Goal: Obtain resource: Obtain resource

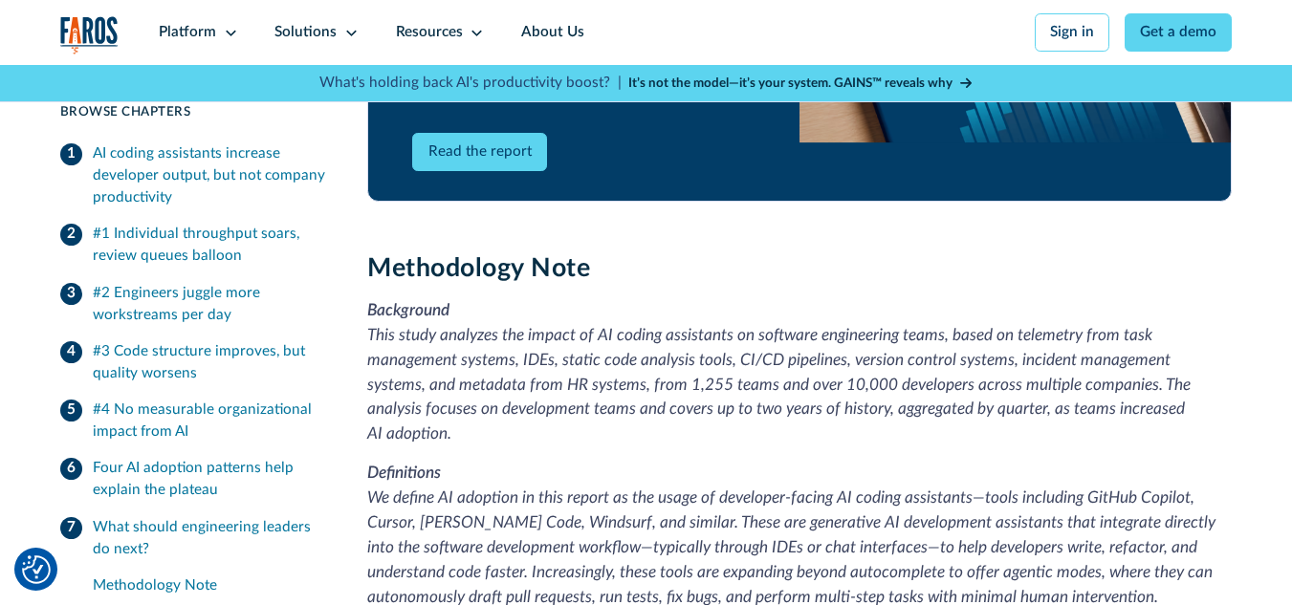
drag, startPoint x: 1299, startPoint y: 53, endPoint x: 1004, endPoint y: 365, distance: 430.2
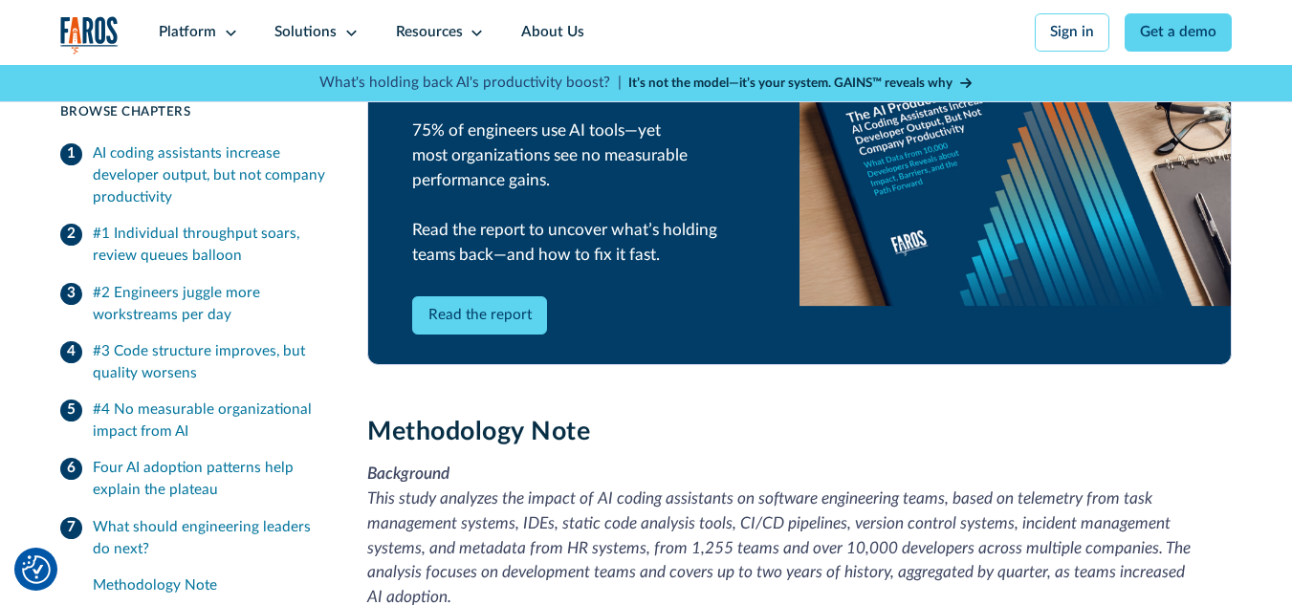
click at [475, 329] on link "Read the report" at bounding box center [479, 315] width 135 height 38
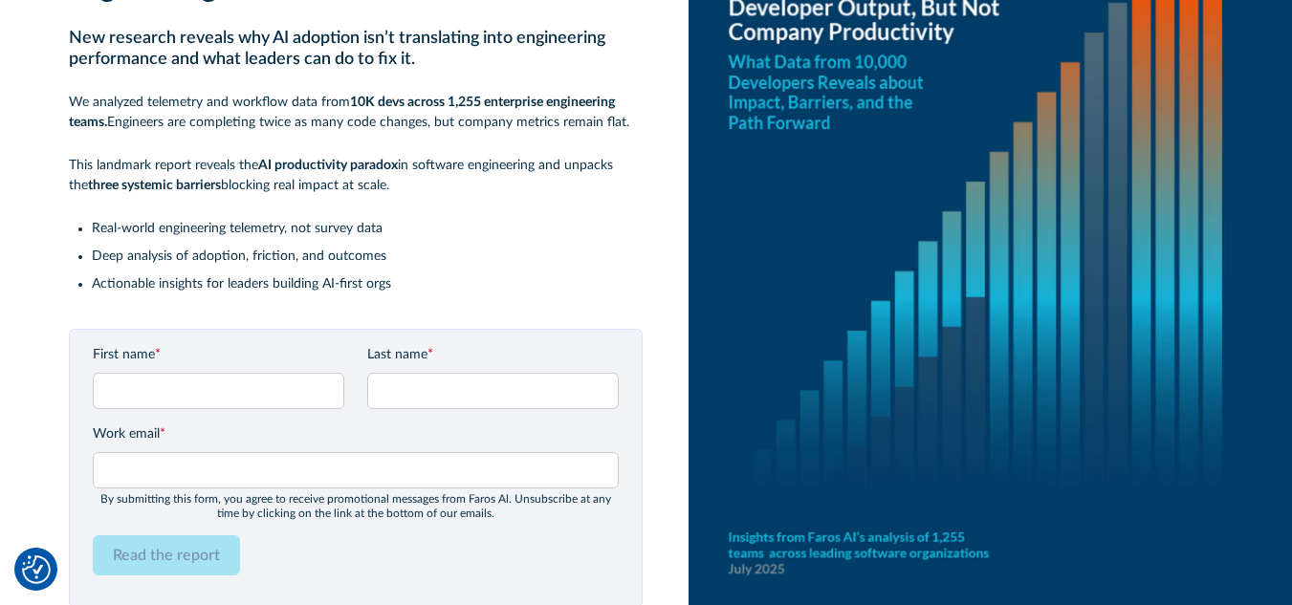
scroll to position [160, 0]
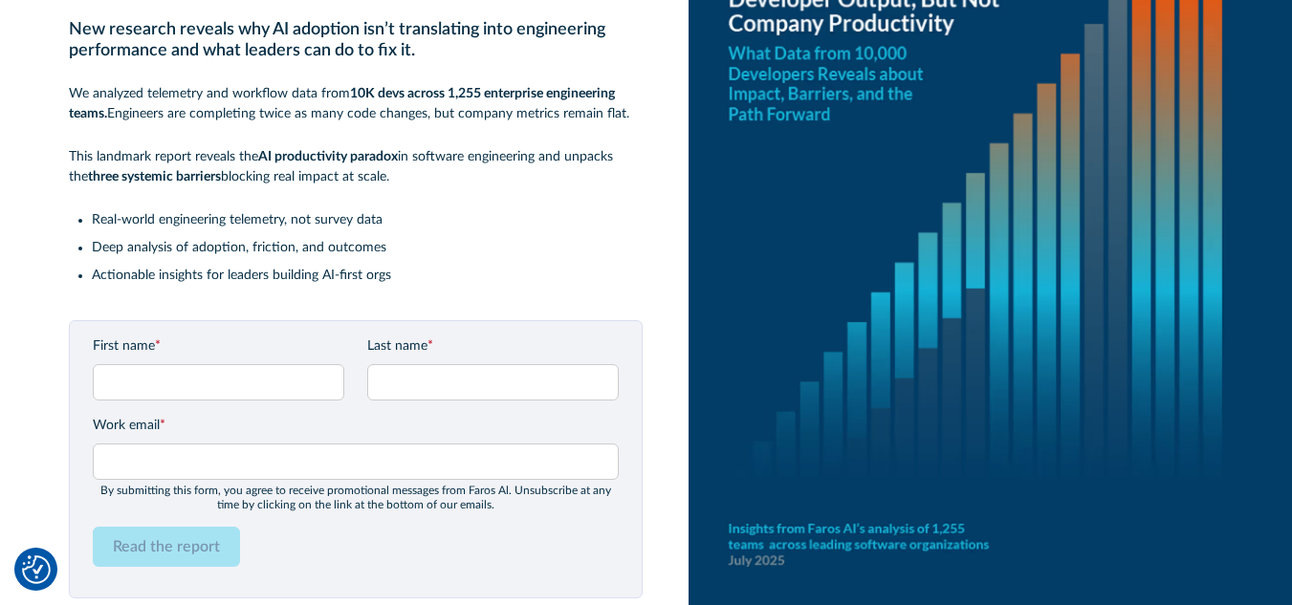
click at [122, 351] on label "First name *" at bounding box center [218, 347] width 251 height 20
click at [122, 364] on input "First name *" at bounding box center [218, 382] width 251 height 36
type input "Cezar Taurion"
type input "Gama e Chede"
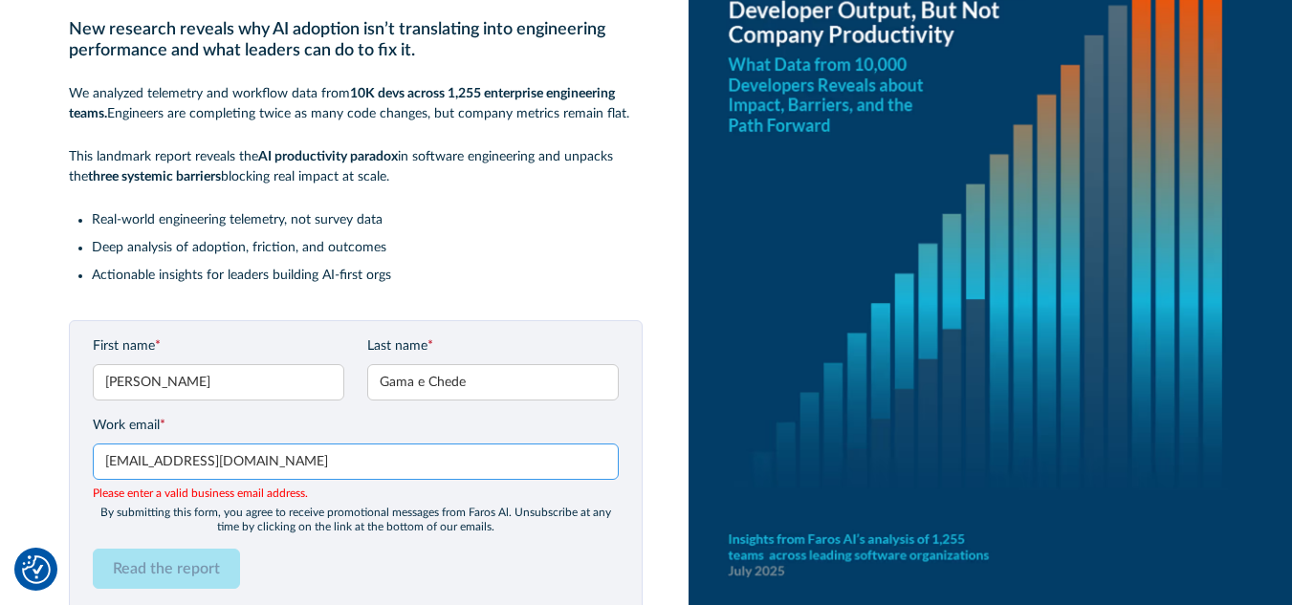
click at [191, 462] on input "cezar.taurion@mail.com" at bounding box center [356, 462] width 526 height 36
drag, startPoint x: 191, startPoint y: 459, endPoint x: 324, endPoint y: 461, distance: 132.9
click at [324, 461] on input "cezar.taurion@gmail.com" at bounding box center [356, 462] width 526 height 36
click at [194, 459] on input "cezar.taurion@redcore.ai" at bounding box center [356, 462] width 526 height 36
drag, startPoint x: 193, startPoint y: 462, endPoint x: 285, endPoint y: 457, distance: 91.9
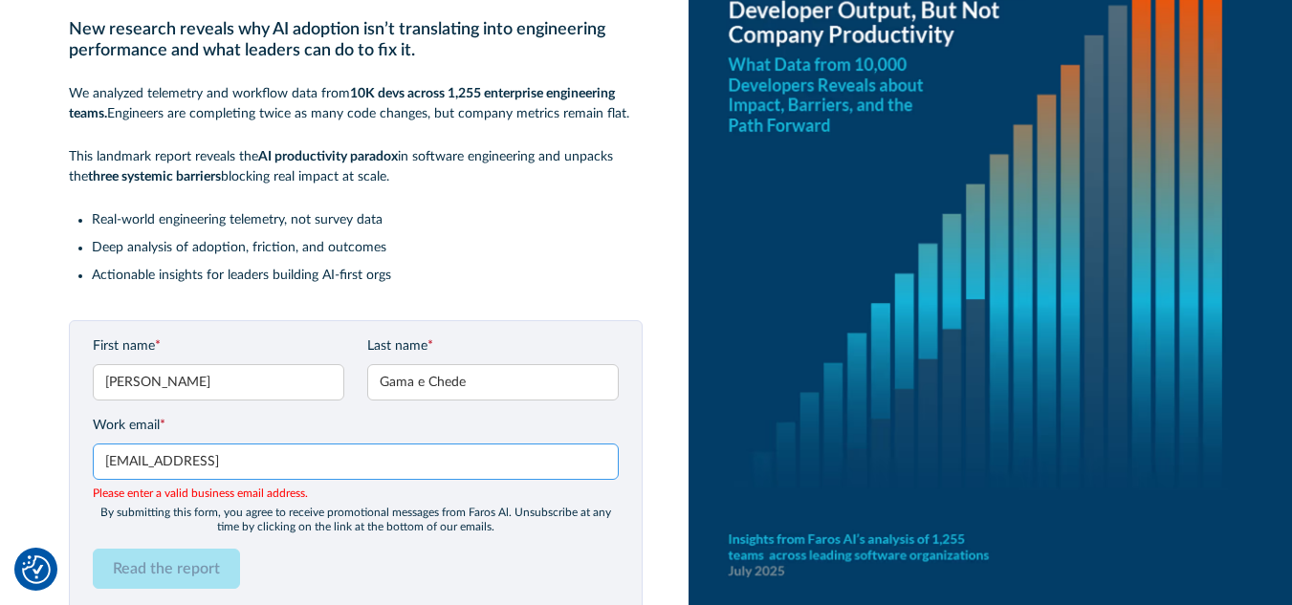
click at [285, 457] on input "cezar.taurion@redcore.ai" at bounding box center [356, 462] width 526 height 36
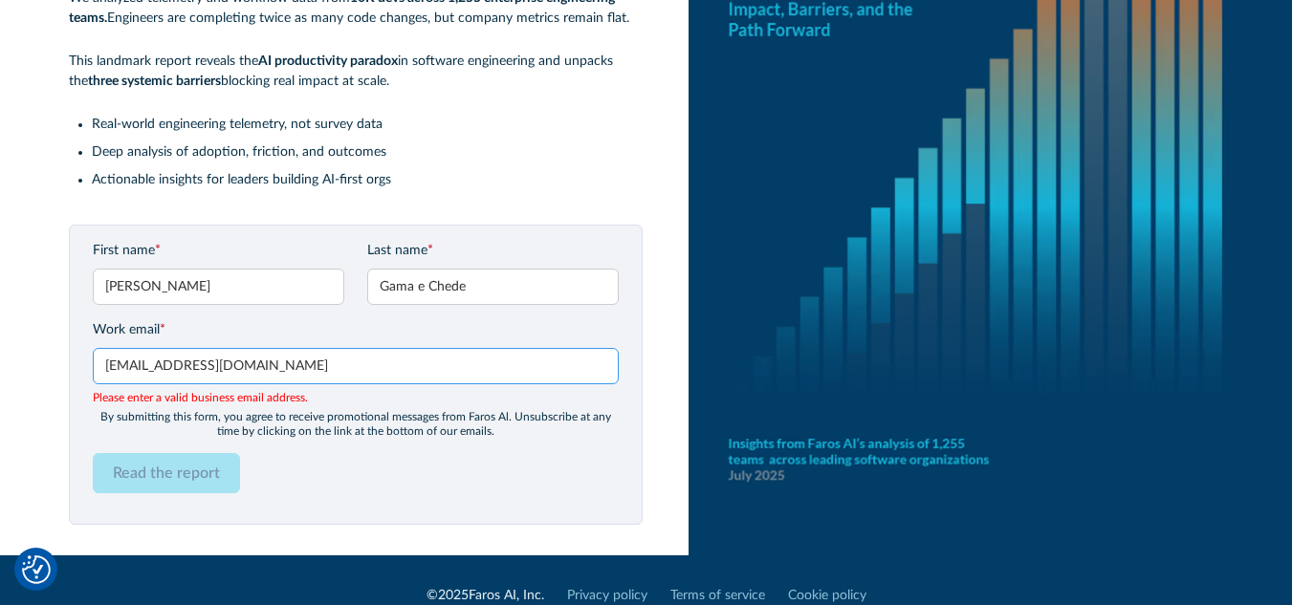
scroll to position [263, 0]
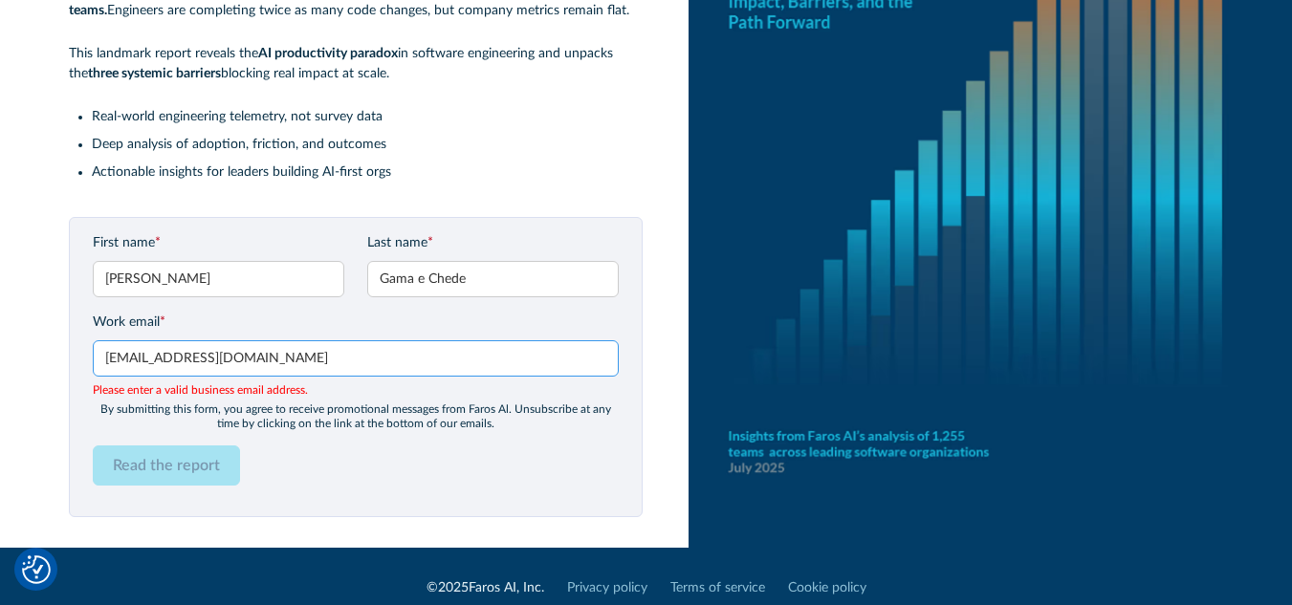
drag, startPoint x: 195, startPoint y: 358, endPoint x: 286, endPoint y: 360, distance: 90.9
click at [286, 360] on input "cezar.taurion@gmail.com" at bounding box center [356, 358] width 526 height 36
click at [181, 356] on input "cezar.taurion@redcore.ai" at bounding box center [356, 358] width 526 height 36
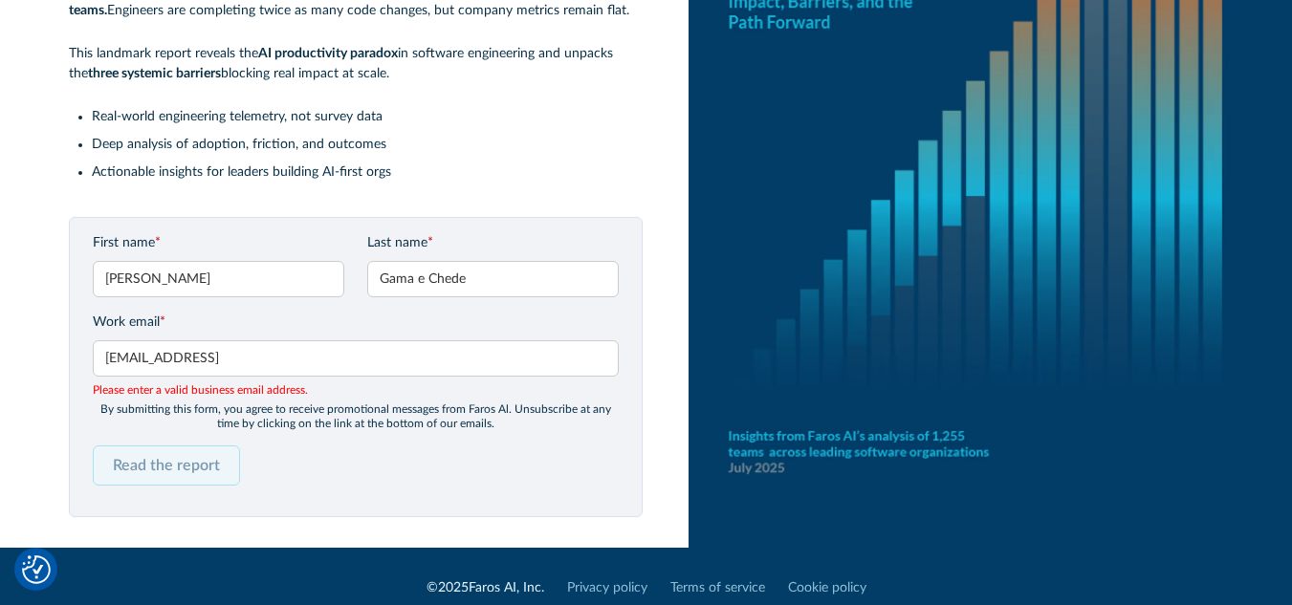
click at [164, 468] on form "First name * Cezar Taurion Last name * Gama e Chede Work email * cezar.taurion@…" at bounding box center [356, 367] width 526 height 268
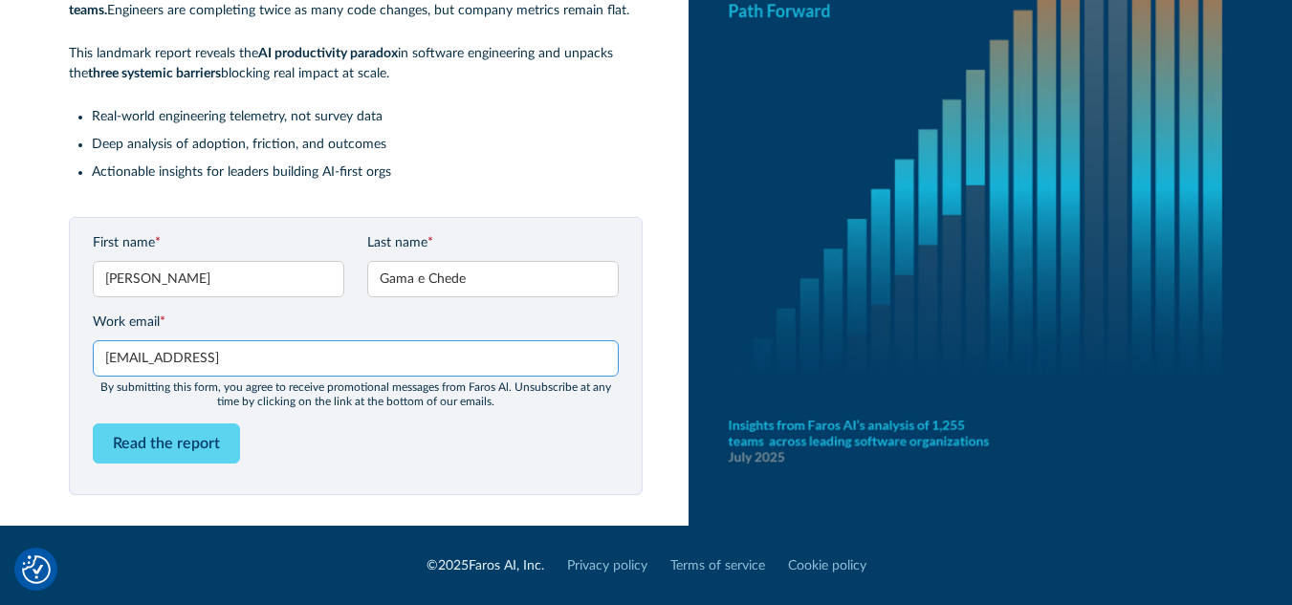
drag, startPoint x: 189, startPoint y: 357, endPoint x: 294, endPoint y: 364, distance: 104.5
click at [294, 364] on input "cezar.taurion@redcore.ai" at bounding box center [356, 358] width 526 height 36
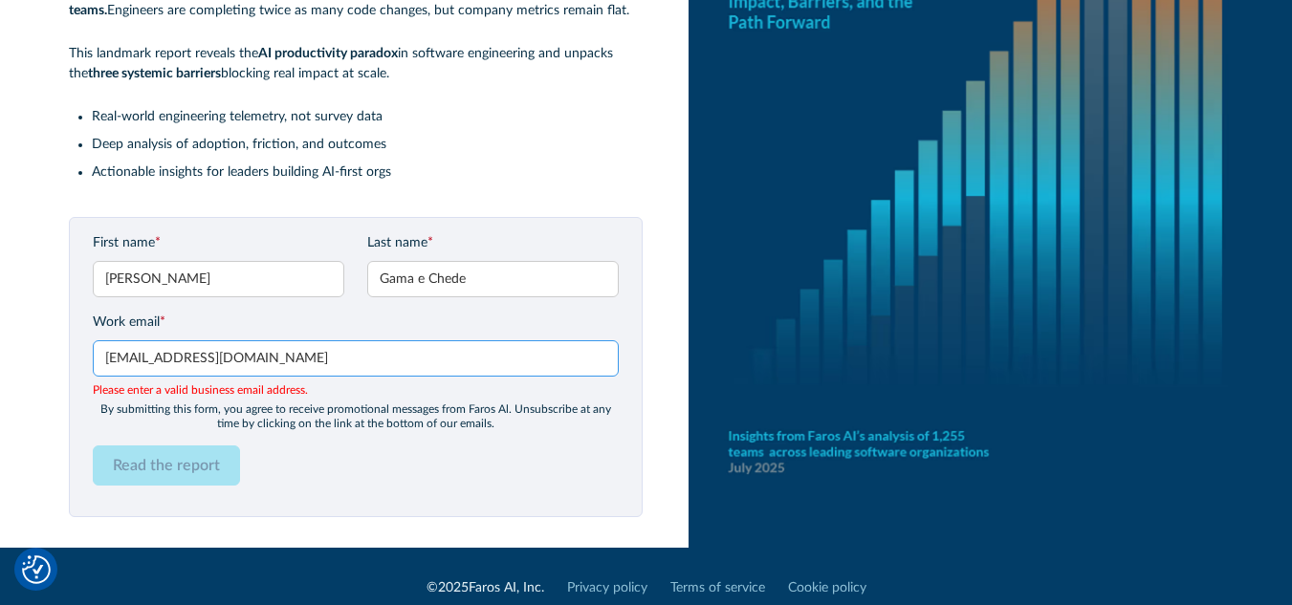
drag, startPoint x: 191, startPoint y: 358, endPoint x: 292, endPoint y: 354, distance: 100.5
click at [292, 354] on input "cezar.taurion@gmail.com" at bounding box center [356, 358] width 526 height 36
click at [178, 360] on input "cezar.taurion@recore.ai" at bounding box center [356, 358] width 526 height 36
click at [204, 358] on input "cezar.taurion@recore.ai" at bounding box center [356, 358] width 526 height 36
type input "cezar.taurion@redcore.ai"
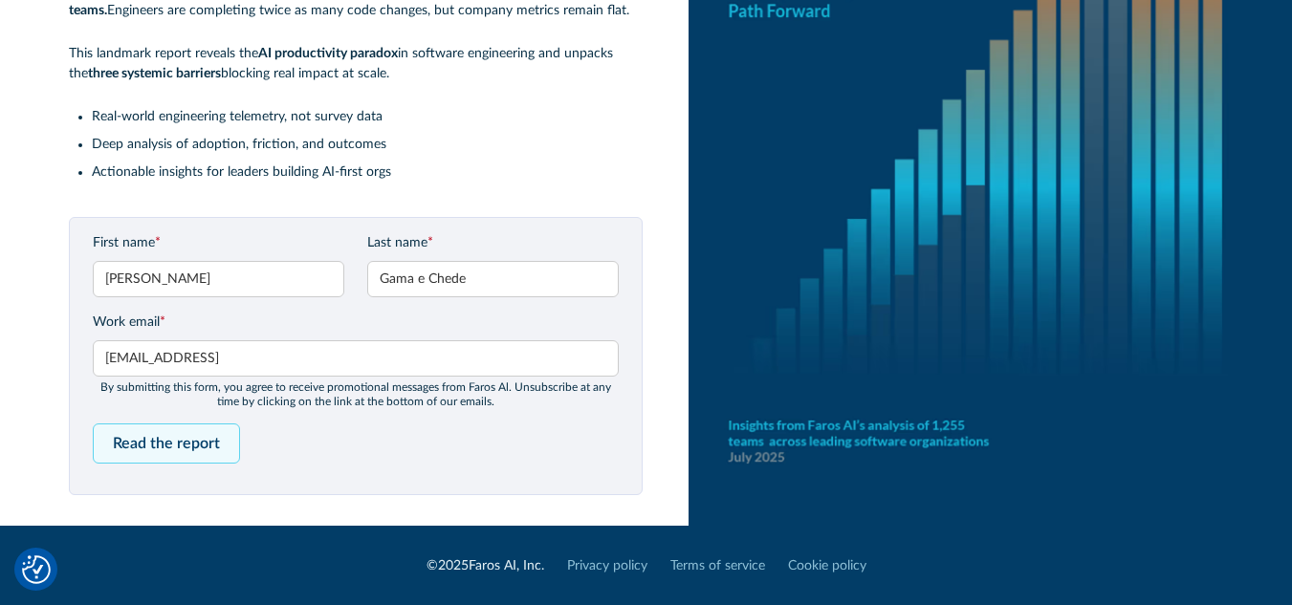
click at [171, 467] on form "First name * Cezar Taurion Last name * Gama e Chede Work email * cezar.taurion@…" at bounding box center [356, 356] width 526 height 246
click at [171, 444] on input "Read the report" at bounding box center [166, 444] width 147 height 40
